Goal: Find specific page/section: Find specific page/section

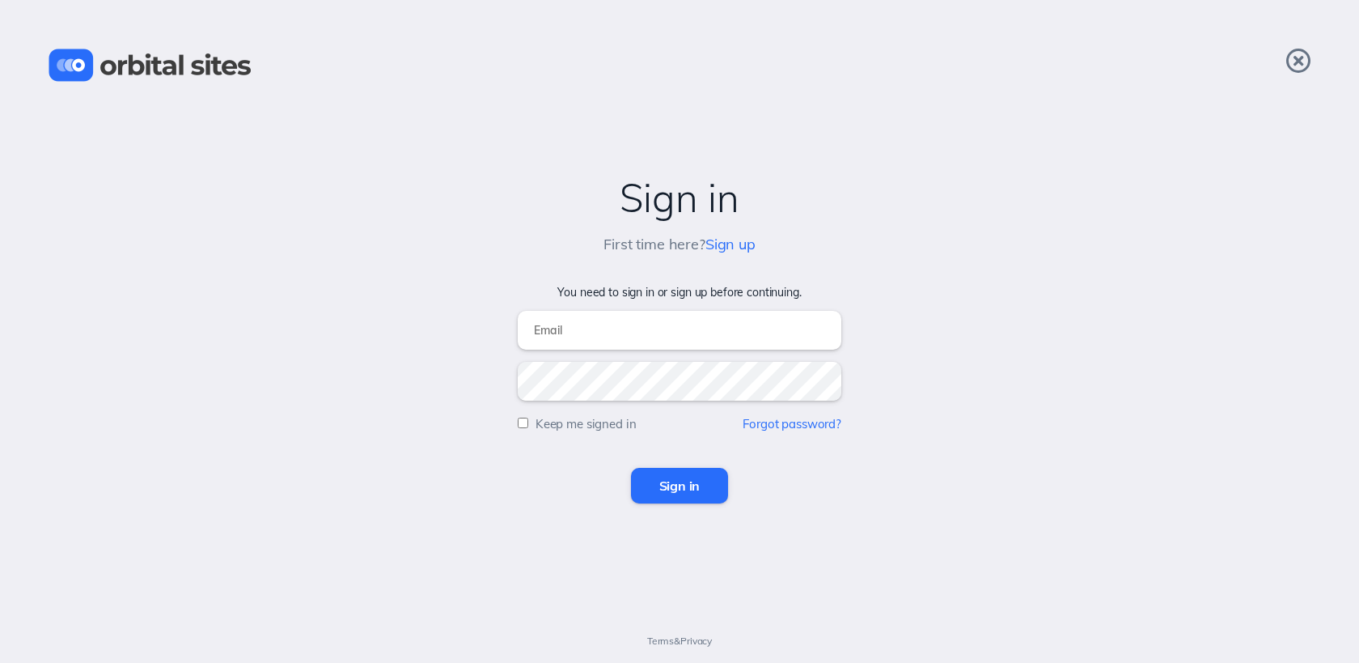
click at [608, 333] on input "email" at bounding box center [680, 330] width 324 height 39
type input "[EMAIL_ADDRESS][DOMAIN_NAME]"
click at [631, 468] on input "Sign in" at bounding box center [680, 486] width 98 height 36
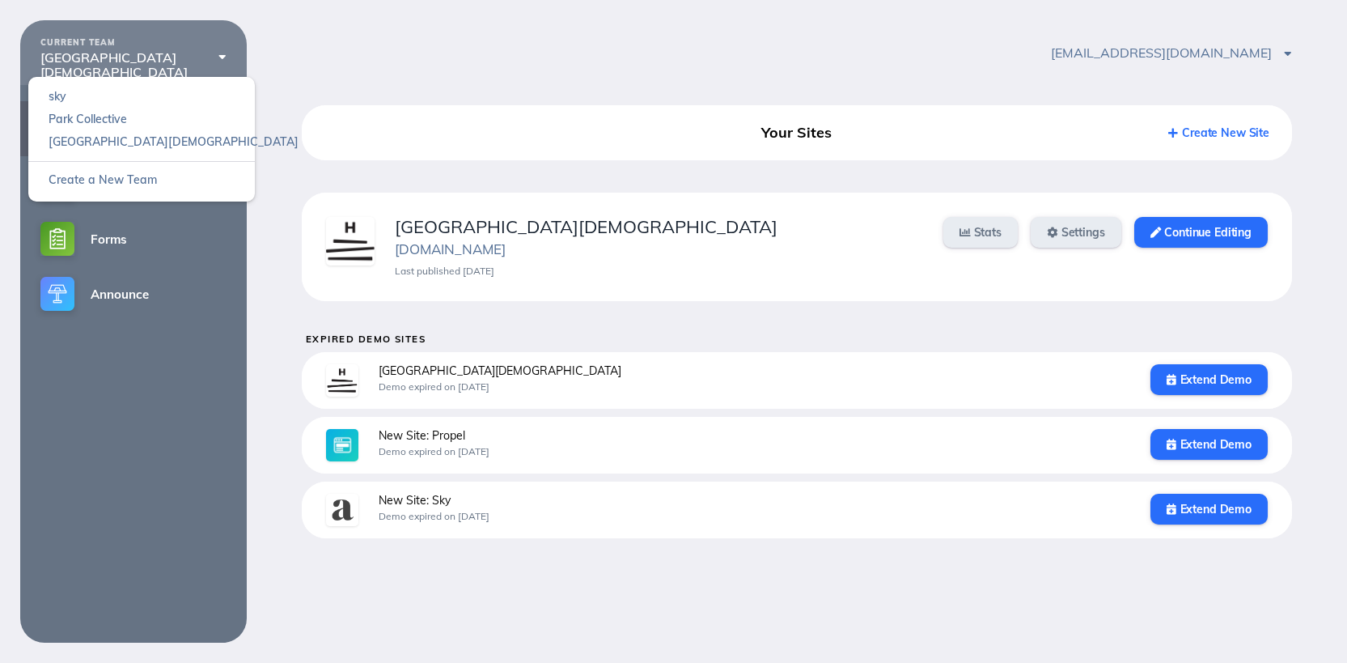
click at [107, 57] on div "[GEOGRAPHIC_DATA][DEMOGRAPHIC_DATA]" at bounding box center [133, 65] width 186 height 30
click at [109, 129] on link "Park Collective" at bounding box center [141, 119] width 227 height 23
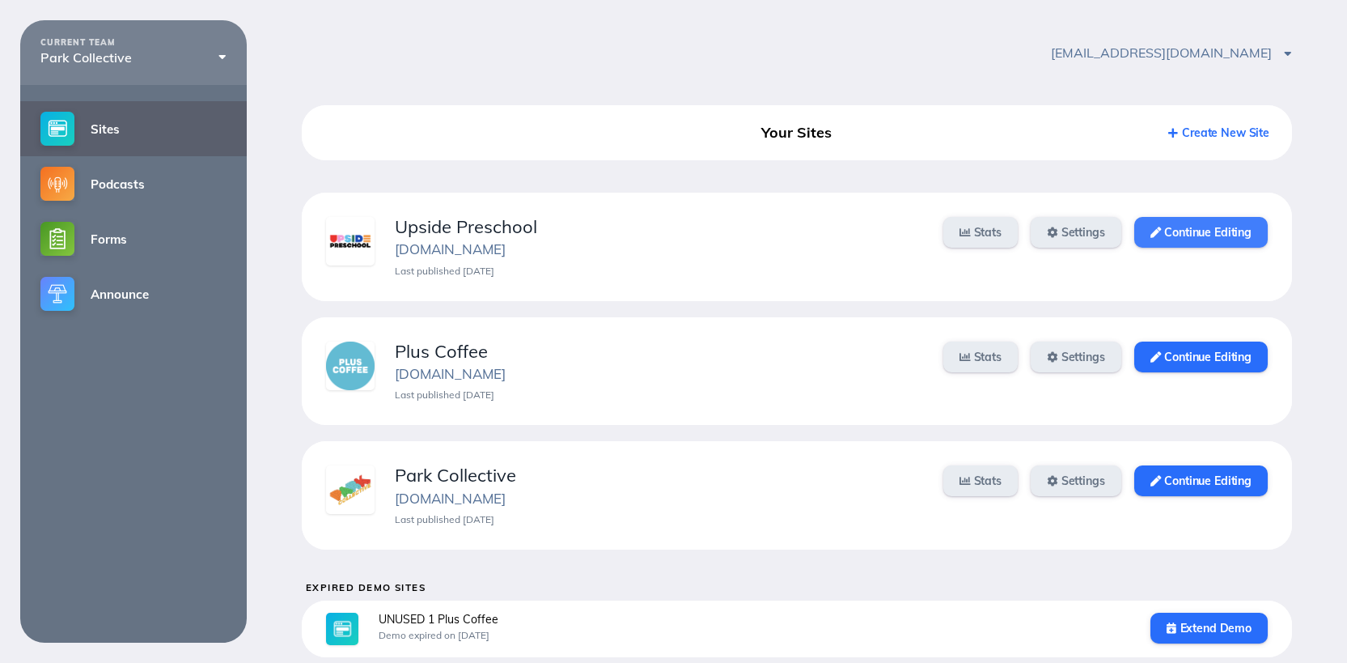
click at [1195, 244] on link "Continue Editing" at bounding box center [1200, 232] width 133 height 31
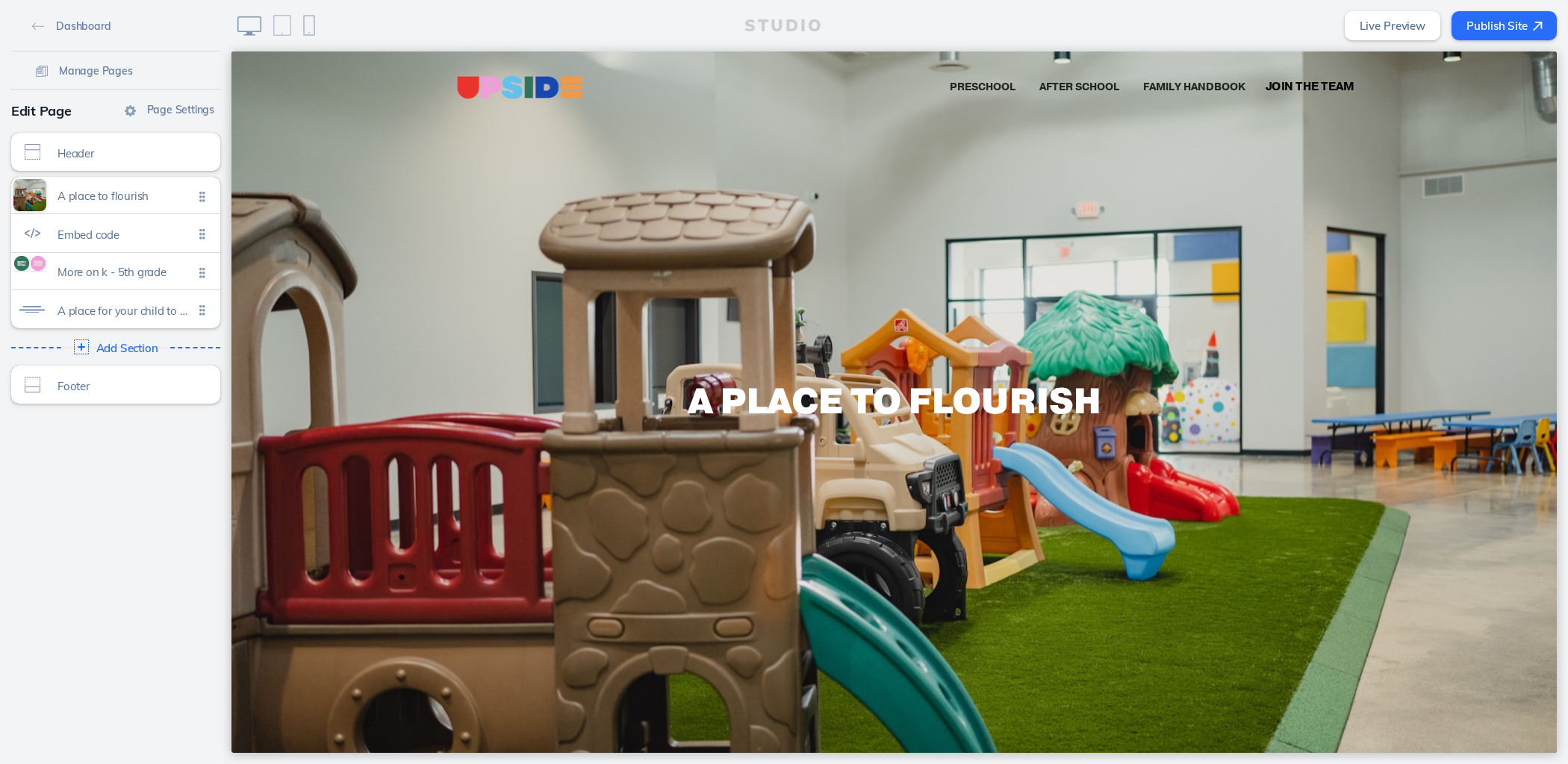
click at [1285, 81] on span "Join the Team" at bounding box center [1310, 87] width 89 height 16
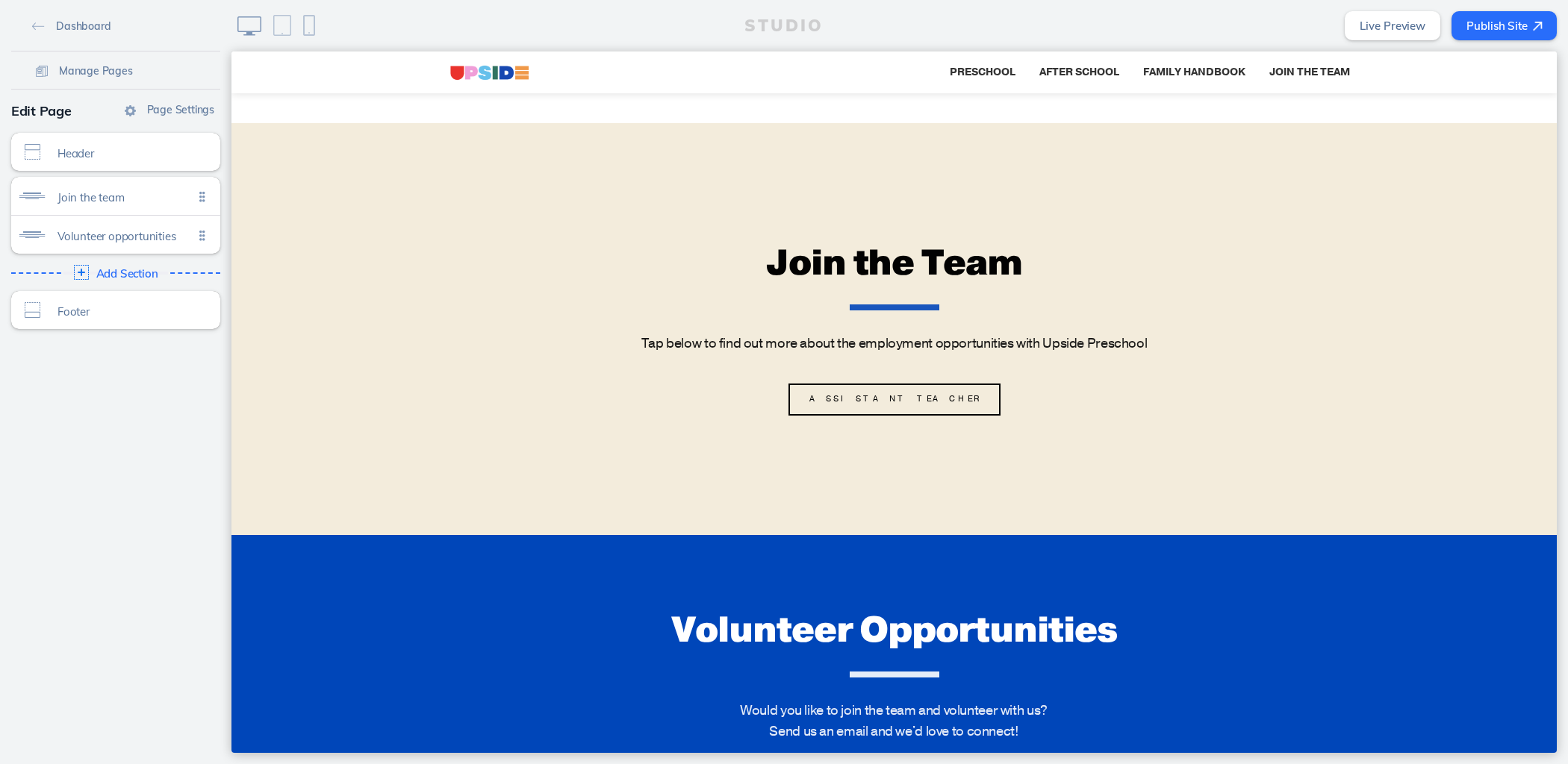
scroll to position [24, 0]
